Goal: Task Accomplishment & Management: Manage account settings

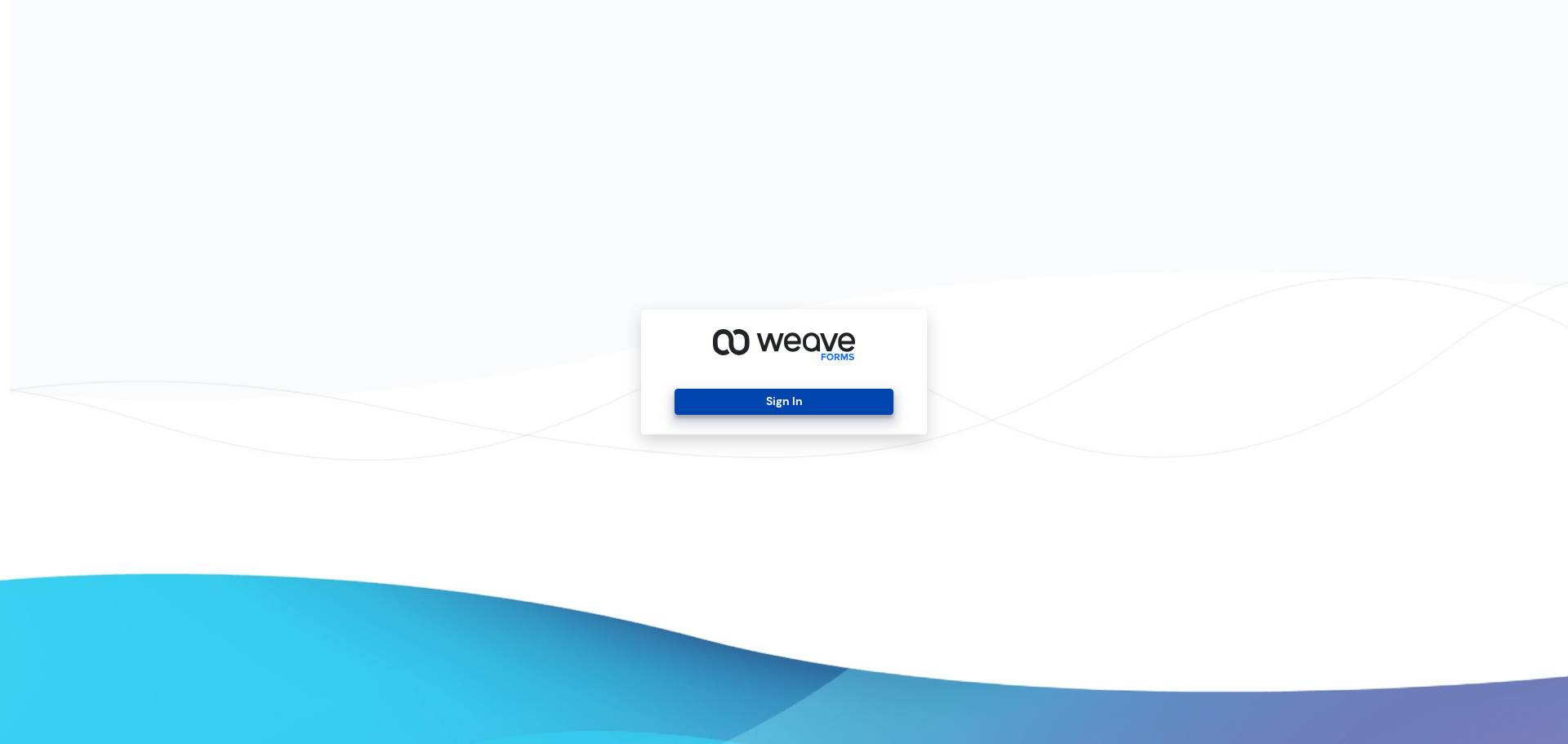
click at [791, 397] on button "Sign In" at bounding box center [784, 401] width 218 height 26
